Goal: Task Accomplishment & Management: Complete application form

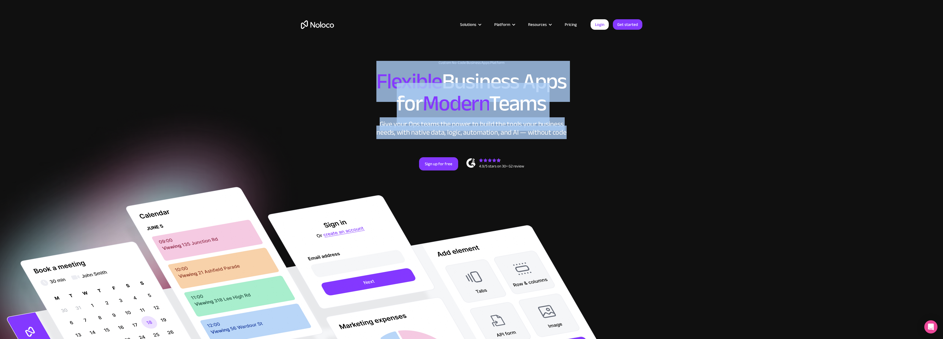
drag, startPoint x: 439, startPoint y: 87, endPoint x: 590, endPoint y: 132, distance: 157.3
click at [590, 132] on div "New: Connect Noloco to Stripe Custom No-Code Business Apps Platform Flexible Bu…" at bounding box center [472, 121] width 353 height 132
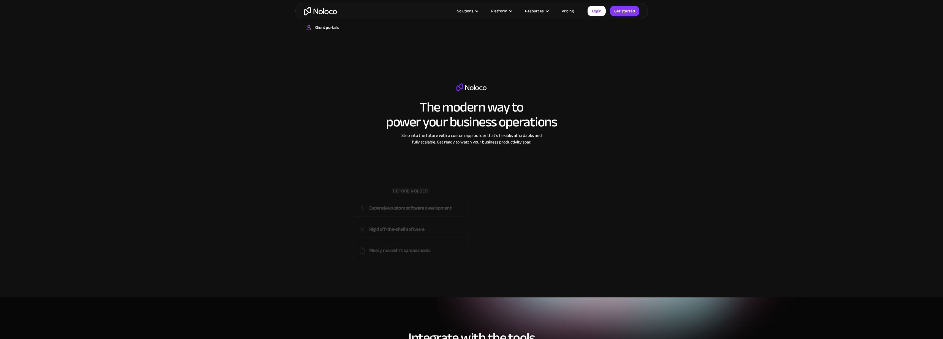
scroll to position [876, 0]
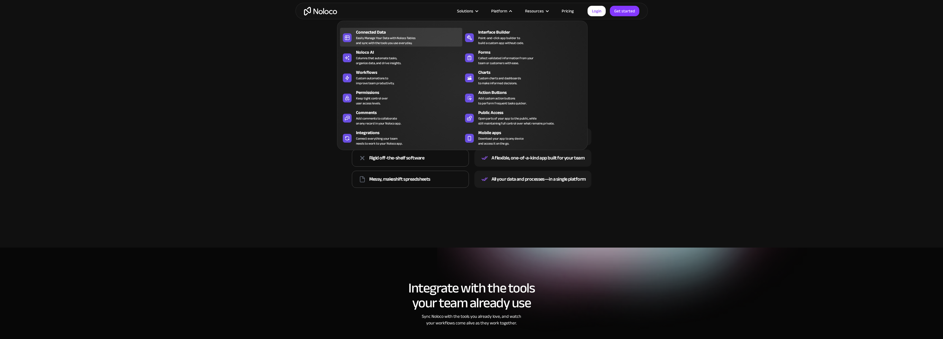
click at [389, 37] on div "Easily Manage Your Data with Noloco Tables and sync with the tools you use ever…" at bounding box center [385, 41] width 59 height 10
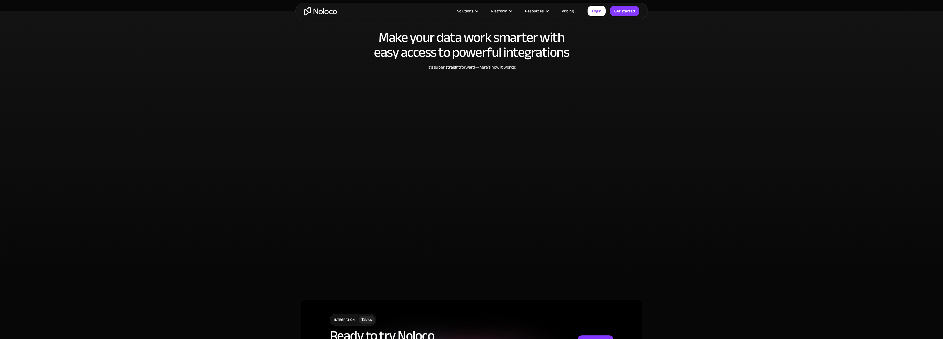
scroll to position [1297, 0]
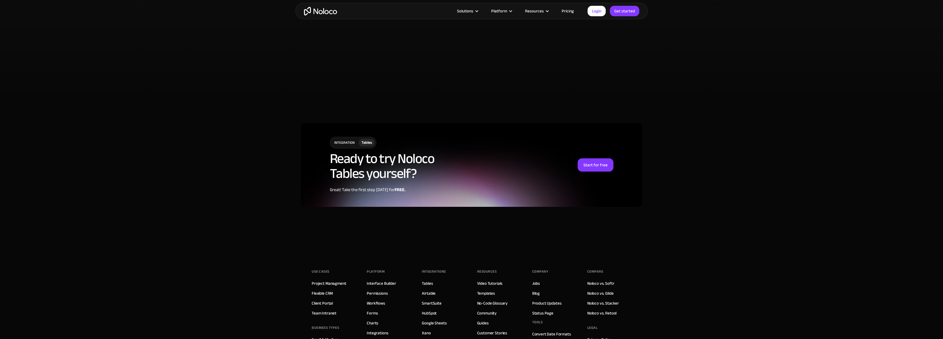
click at [563, 9] on link "Pricing" at bounding box center [568, 10] width 26 height 7
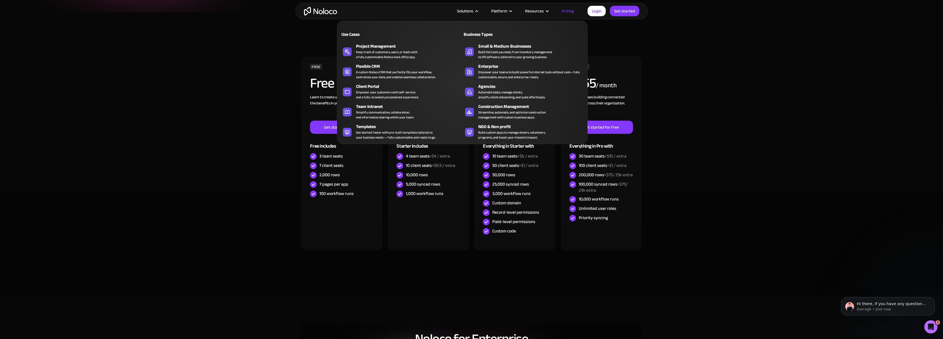
click at [476, 8] on div "Solutions" at bounding box center [467, 10] width 34 height 7
click at [391, 85] on div "Client Portal" at bounding box center [410, 86] width 109 height 7
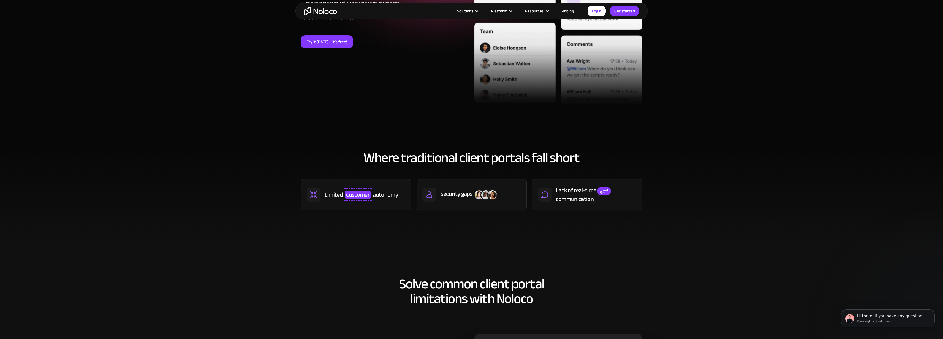
scroll to position [208, 0]
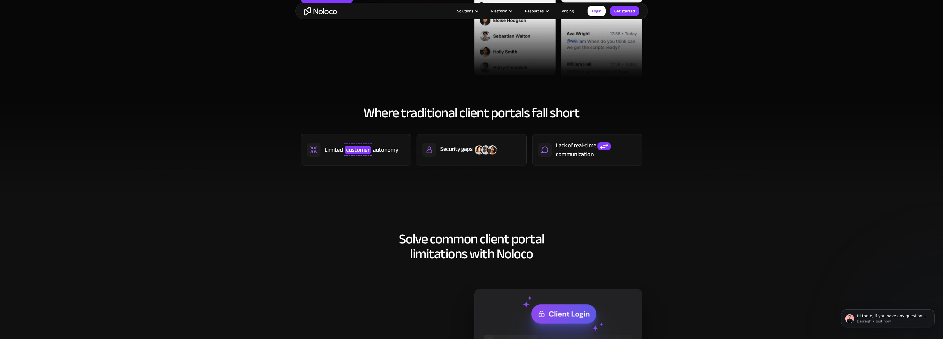
click at [478, 149] on img at bounding box center [485, 150] width 25 height 11
click at [477, 178] on div "Where traditional client portals fall short Limited customer autonomy Security …" at bounding box center [472, 141] width 353 height 82
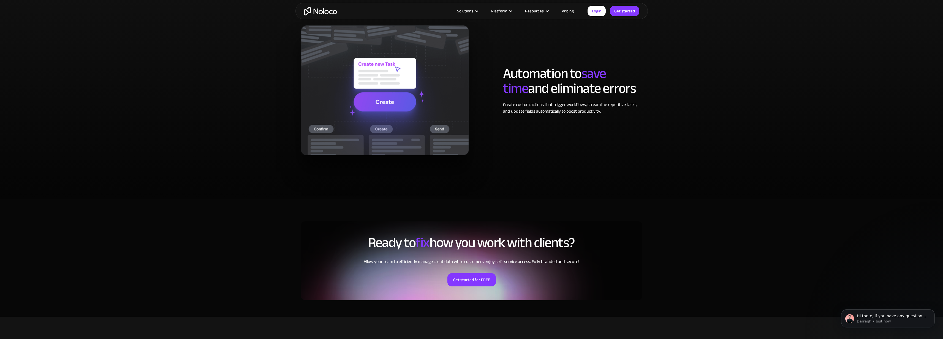
scroll to position [1086, 0]
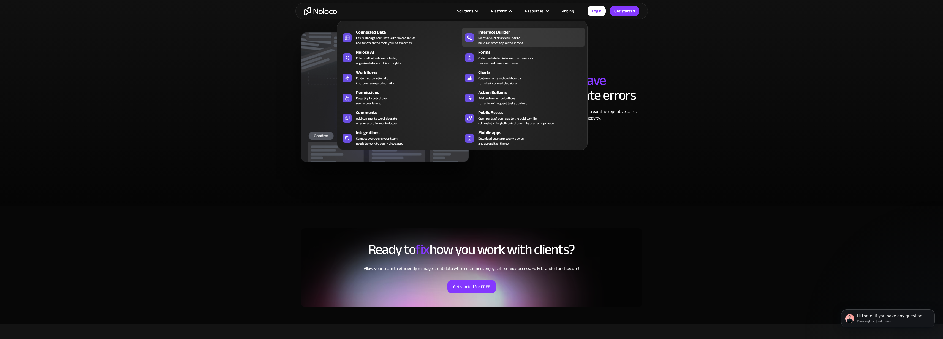
click at [494, 39] on div "Point-and-click app builder to build a custom app without code." at bounding box center [500, 41] width 45 height 10
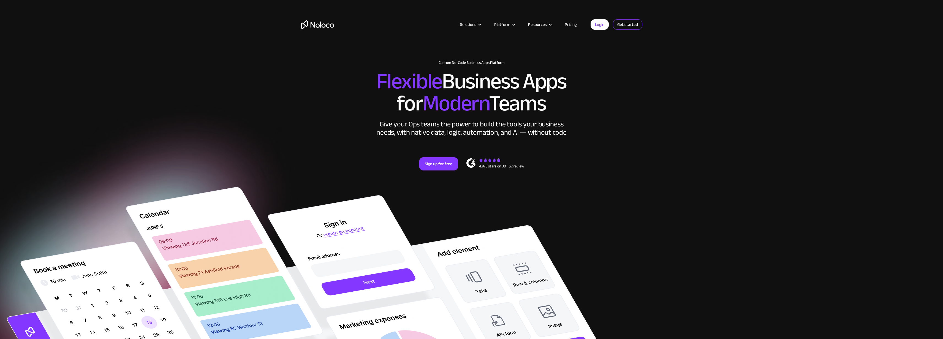
click at [0, 0] on link "Get started" at bounding box center [0, 0] width 0 height 0
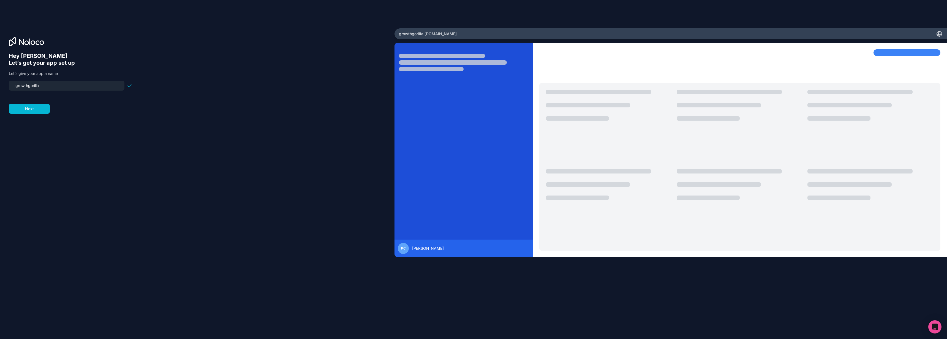
drag, startPoint x: 65, startPoint y: 86, endPoint x: 0, endPoint y: 80, distance: 65.3
click at [0, 80] on div "Hey [PERSON_NAME] 👋 Let’s get your app set up Let’s give your app a name growth…" at bounding box center [197, 169] width 395 height 283
type input "g"
type input "c"
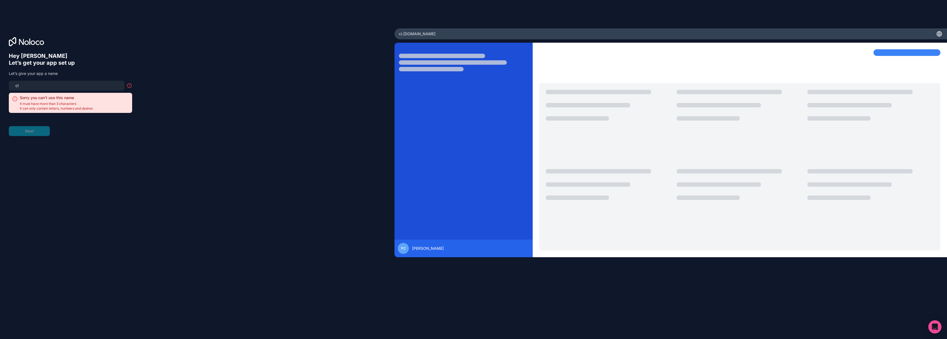
type input "c"
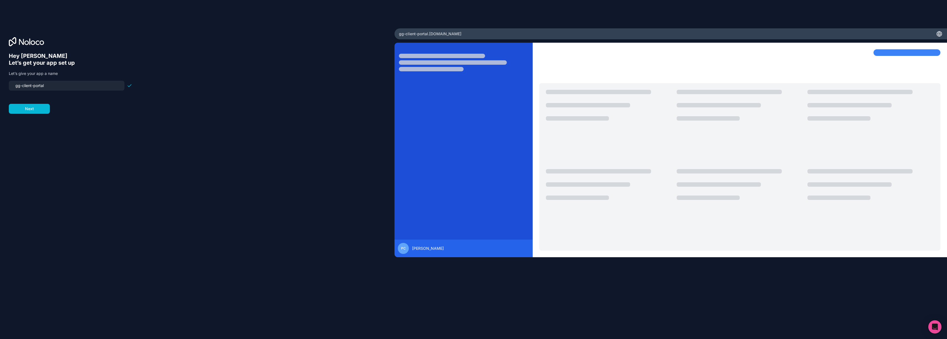
type input "gg-client-portal"
click at [100, 118] on div "Hey [PERSON_NAME] 👋 Let’s get your app set up Let’s give your app a name gg-cli…" at bounding box center [197, 178] width 377 height 250
click at [33, 110] on button "Next" at bounding box center [29, 109] width 41 height 10
click at [39, 79] on span "__________" at bounding box center [44, 82] width 22 height 7
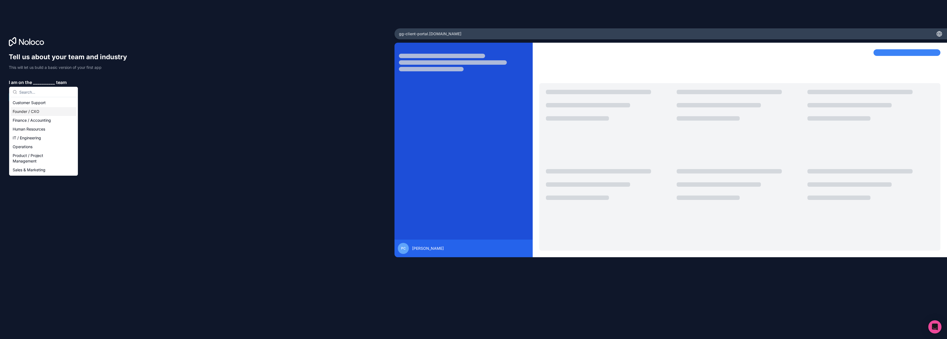
drag, startPoint x: 33, startPoint y: 117, endPoint x: 34, endPoint y: 113, distance: 3.6
click at [34, 113] on div "Customer Support Founder / CXO Finance / Accounting Human Resources IT / Engine…" at bounding box center [43, 136] width 66 height 76
click at [34, 113] on div "Founder / CXO" at bounding box center [43, 111] width 66 height 9
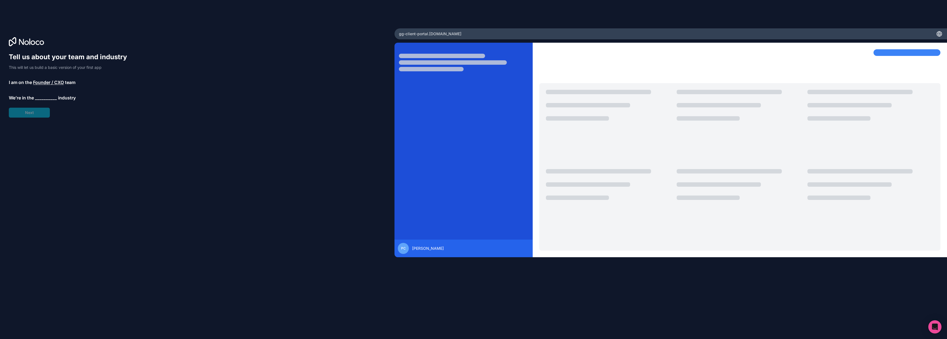
click at [41, 93] on div "Tell us about your team and industry This will let us build a basic version of …" at bounding box center [70, 85] width 123 height 65
click at [41, 97] on span "__________" at bounding box center [46, 97] width 22 height 7
type input "MAR"
click at [36, 119] on div "Marketing" at bounding box center [45, 118] width 66 height 9
click at [44, 113] on span "__________" at bounding box center [41, 113] width 22 height 7
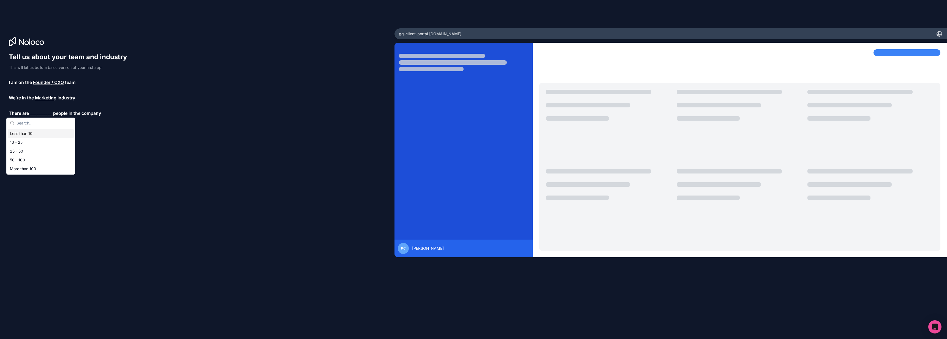
click at [35, 134] on div "Less than 10" at bounding box center [41, 133] width 66 height 9
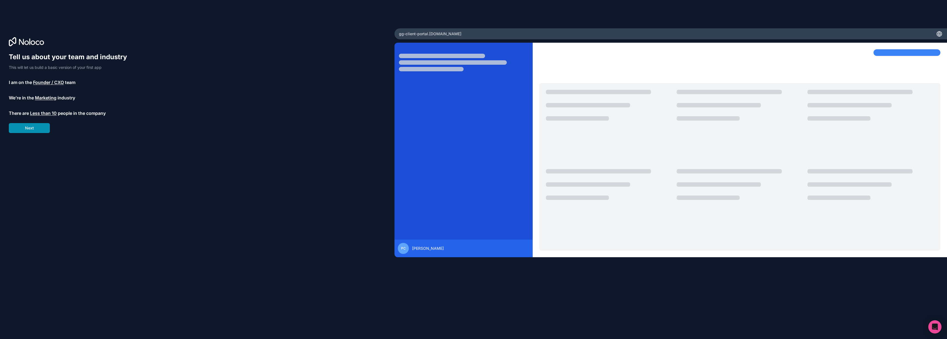
click at [32, 129] on button "Next" at bounding box center [29, 128] width 41 height 10
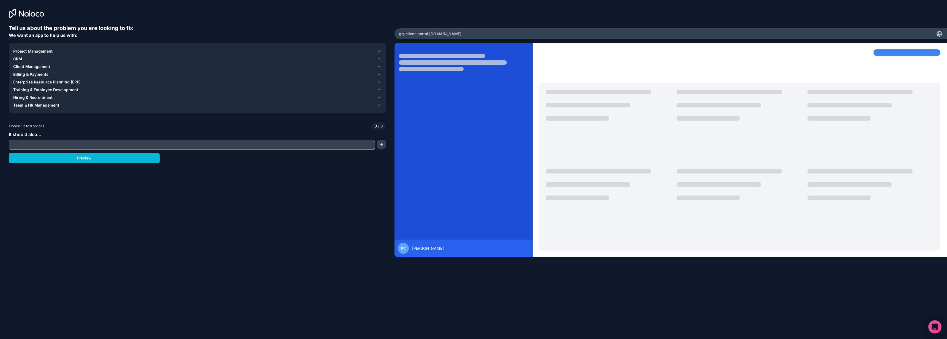
click at [50, 144] on input "text" at bounding box center [192, 145] width 364 height 8
click at [277, 171] on div "Tell us about the problem you are looking to fix We want an app to help us with…" at bounding box center [197, 149] width 377 height 250
click at [105, 157] on button "Preview" at bounding box center [84, 158] width 151 height 10
click at [35, 66] on span "Client Management" at bounding box center [31, 67] width 37 height 6
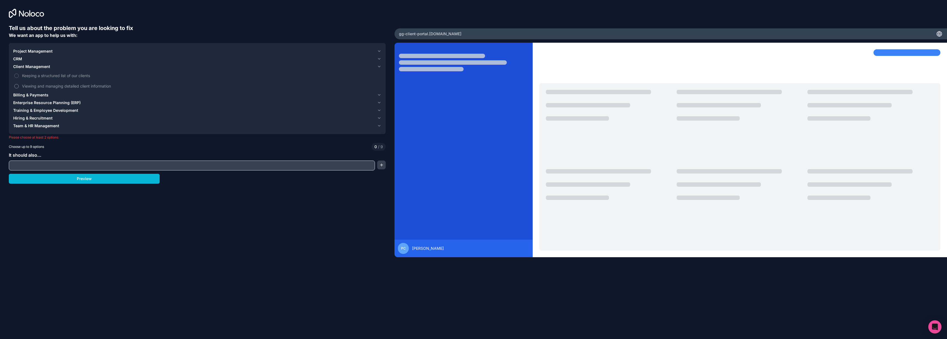
click at [36, 86] on span "Viewing and managing detailed client information" at bounding box center [201, 86] width 358 height 6
click at [19, 86] on button "Viewing and managing detailed client information" at bounding box center [16, 86] width 4 height 4
click at [39, 94] on span "Billing & Payments" at bounding box center [30, 95] width 35 height 6
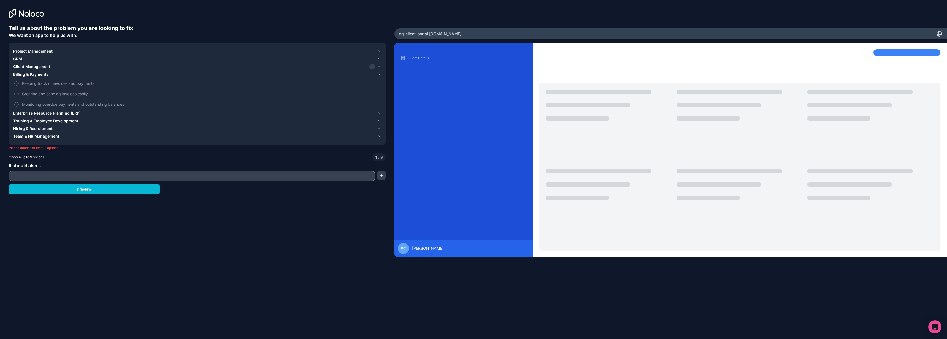
click at [52, 66] on div "Client Management 1" at bounding box center [194, 67] width 362 height 6
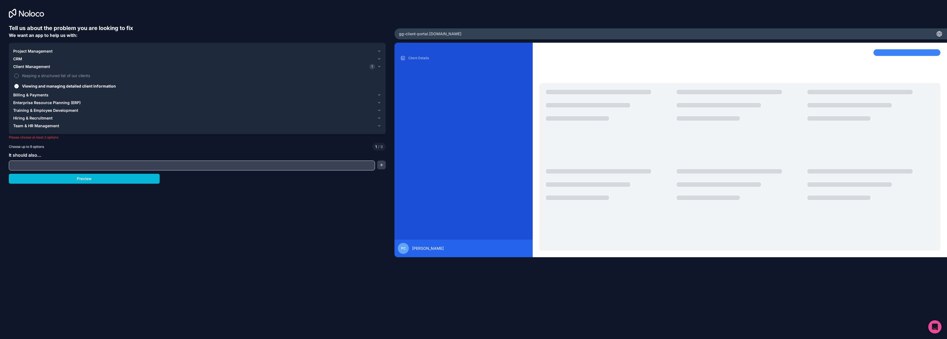
click at [40, 75] on span "Keeping a structured list of our clients" at bounding box center [201, 76] width 358 height 6
click at [19, 75] on button "Keeping a structured list of our clients" at bounding box center [16, 76] width 4 height 4
drag, startPoint x: 88, startPoint y: 179, endPoint x: 83, endPoint y: 162, distance: 17.7
click at [83, 162] on div "Tell us about the problem you are looking to fix We want an app to help us with…" at bounding box center [197, 149] width 377 height 250
click at [82, 162] on input "text" at bounding box center [192, 166] width 364 height 8
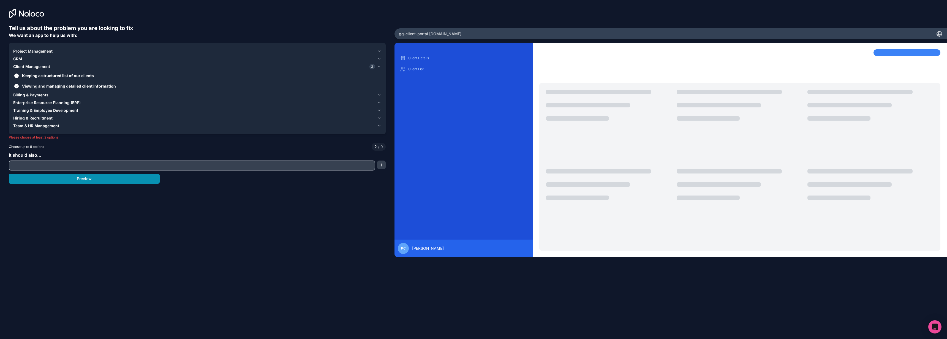
click at [78, 175] on button "Preview" at bounding box center [84, 179] width 151 height 10
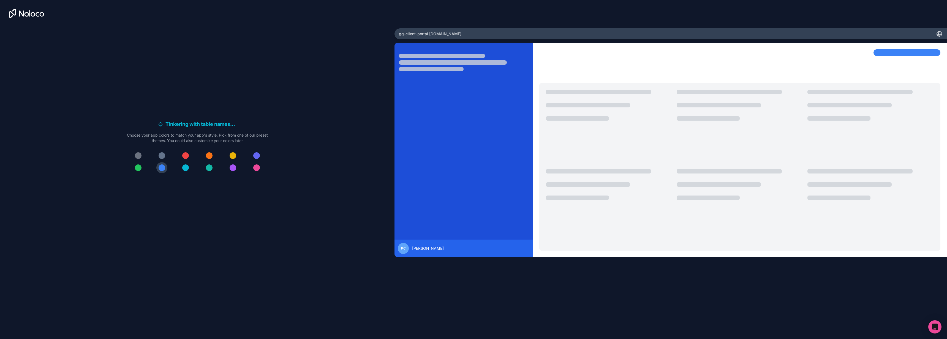
click at [132, 170] on div at bounding box center [197, 161] width 141 height 23
click at [136, 169] on div at bounding box center [138, 167] width 7 height 7
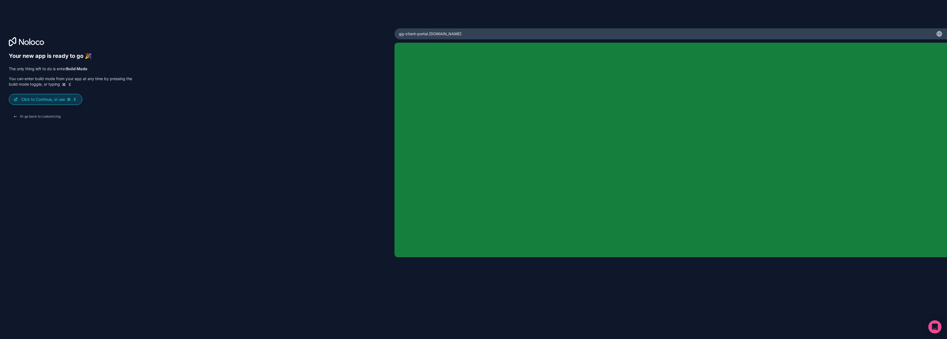
click at [66, 98] on p "Click to Continue, or use E" at bounding box center [49, 100] width 56 height 6
